Goal: Task Accomplishment & Management: Use online tool/utility

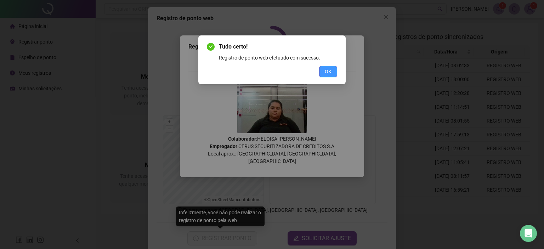
click at [330, 73] on span "OK" at bounding box center [328, 72] width 7 height 8
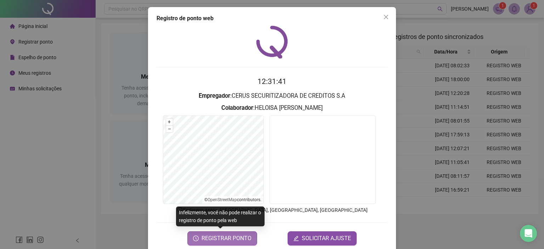
click at [220, 237] on span "REGISTRAR PONTO" at bounding box center [226, 238] width 50 height 8
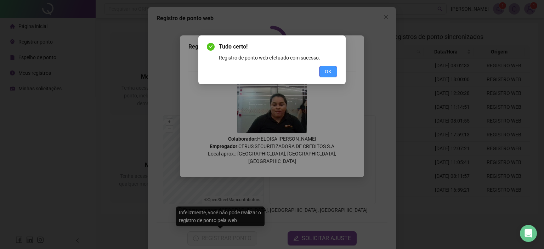
click at [330, 73] on span "OK" at bounding box center [328, 72] width 7 height 8
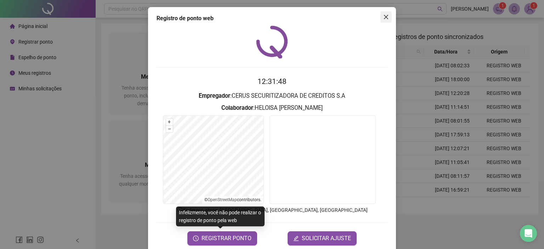
click at [383, 18] on icon "close" at bounding box center [386, 17] width 6 height 6
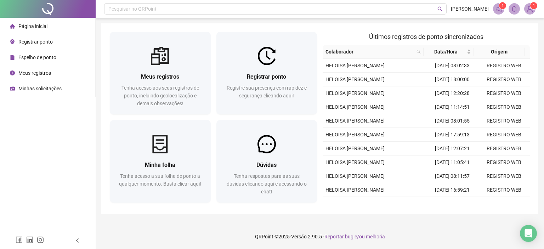
click at [32, 24] on span "Página inicial" at bounding box center [32, 26] width 29 height 6
click at [36, 26] on span "Página inicial" at bounding box center [32, 26] width 29 height 6
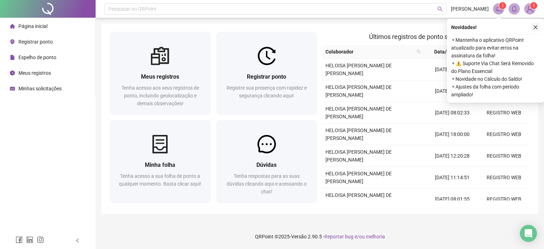
click at [536, 27] on icon "close" at bounding box center [535, 27] width 4 height 4
